Goal: Check status: Check status

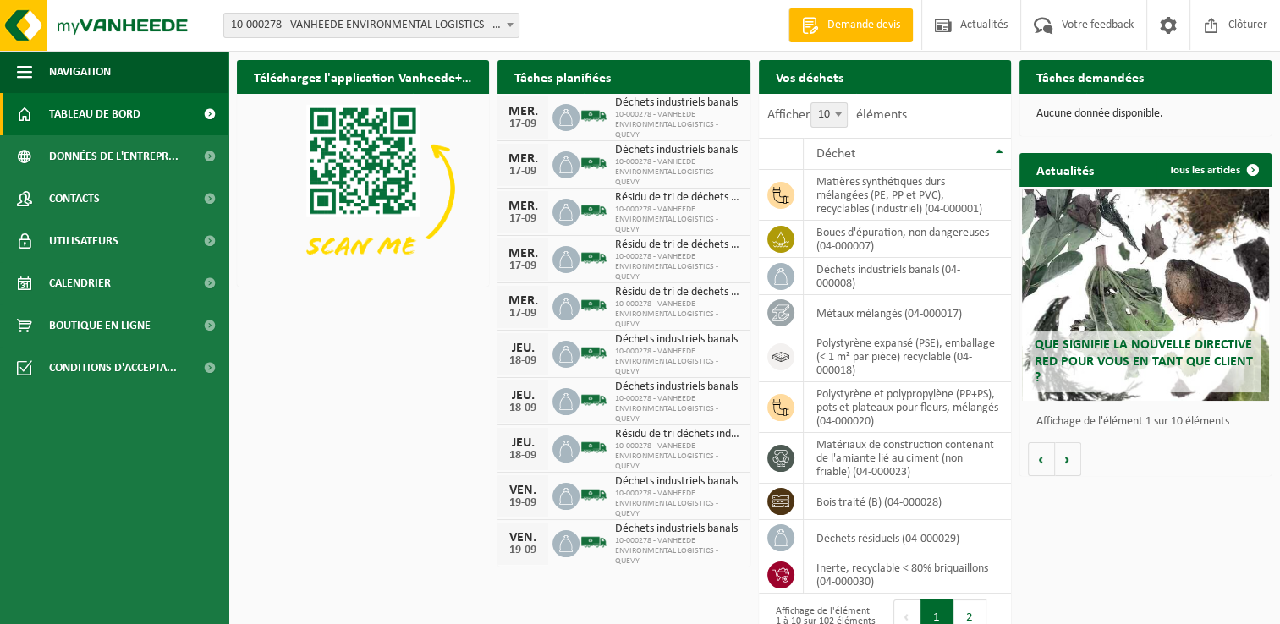
click at [86, 115] on span "Tableau de bord" at bounding box center [94, 114] width 91 height 42
click at [81, 285] on span "Calendrier" at bounding box center [80, 283] width 62 height 42
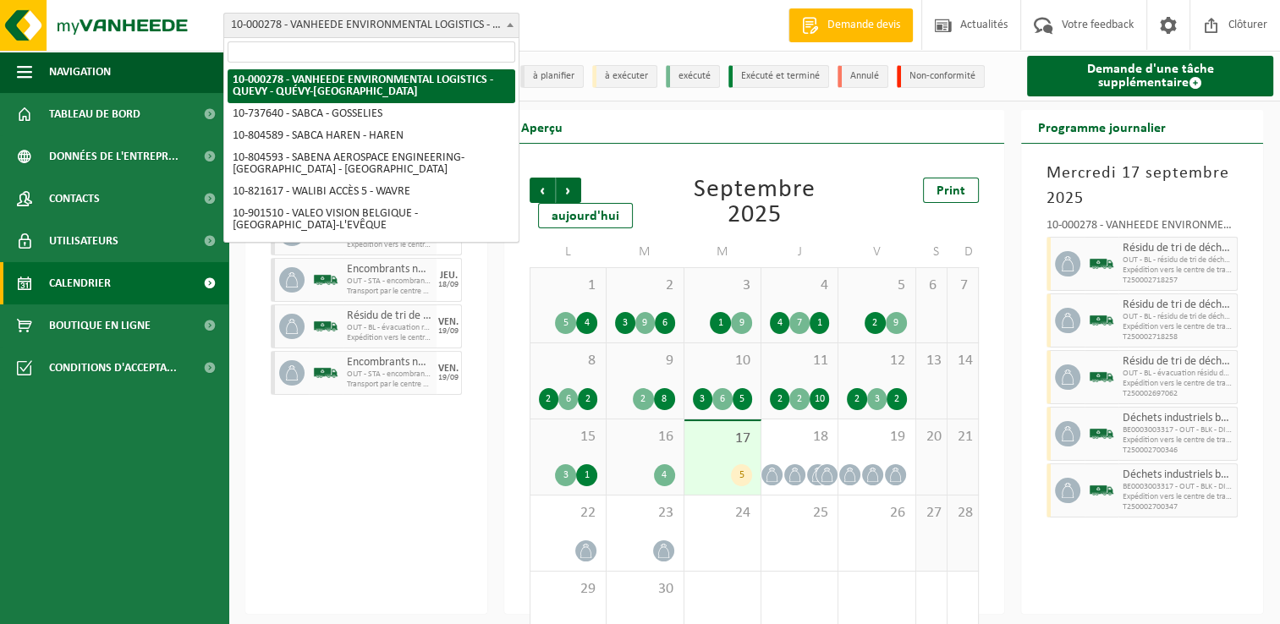
click at [512, 21] on span at bounding box center [510, 25] width 17 height 22
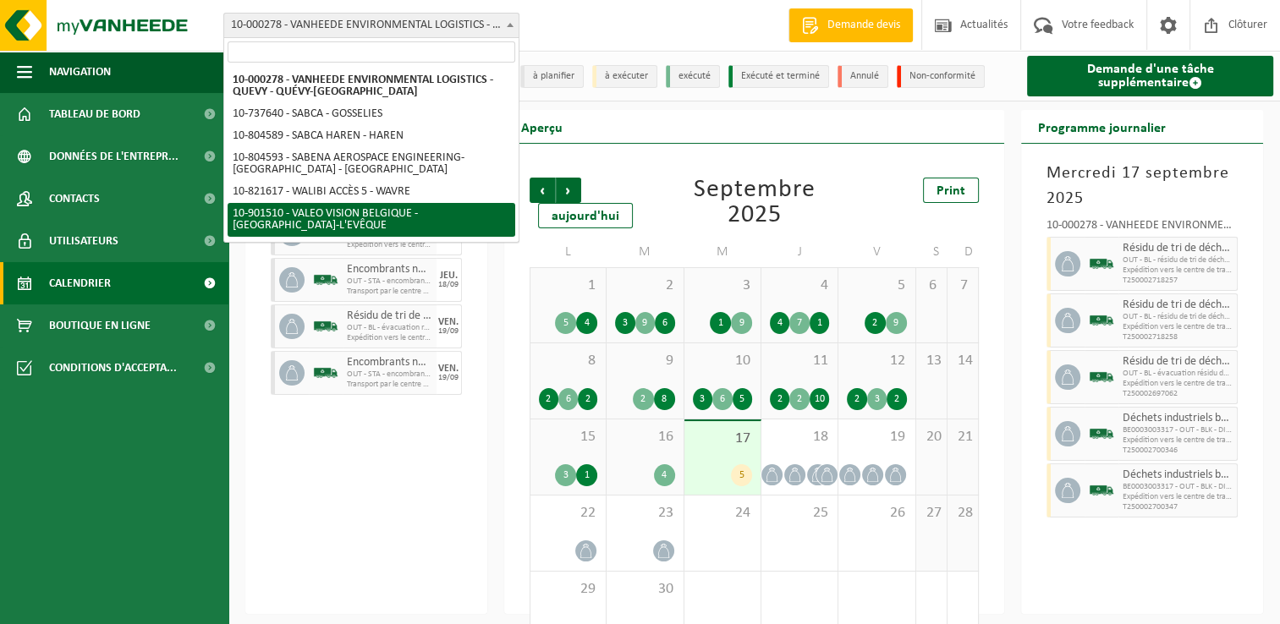
select select "134945"
